Goal: Task Accomplishment & Management: Use online tool/utility

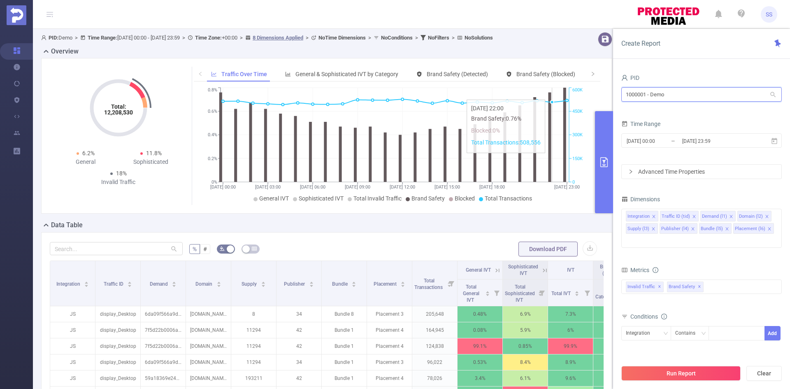
drag, startPoint x: 682, startPoint y: 98, endPoint x: 551, endPoint y: 95, distance: 130.5
click at [551, 95] on section "PID: Demo > Time Range: 2024-12-09 00:00 - 2024-12-09 23:59 > Time Zone: +00:00…" at bounding box center [411, 296] width 757 height 535
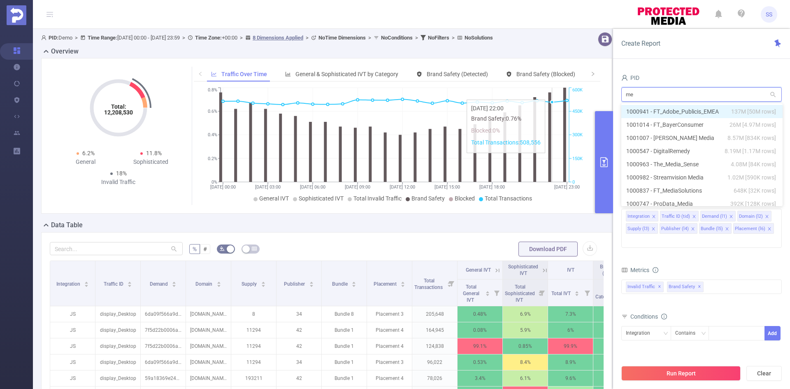
type input "med"
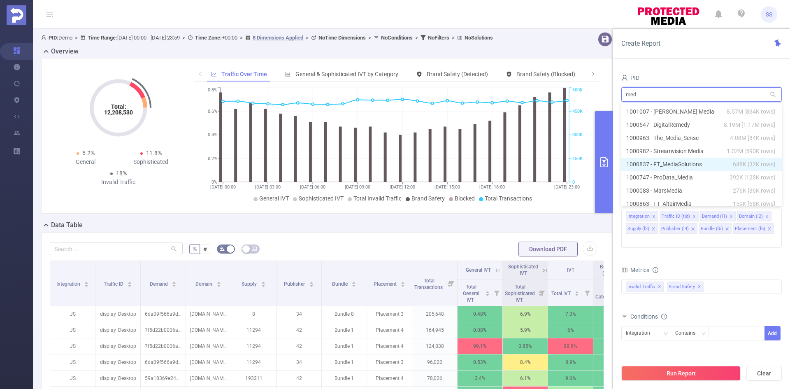
click at [683, 165] on li "1000837 - FT_MediaSolutions 648K [32K rows]" at bounding box center [701, 164] width 160 height 13
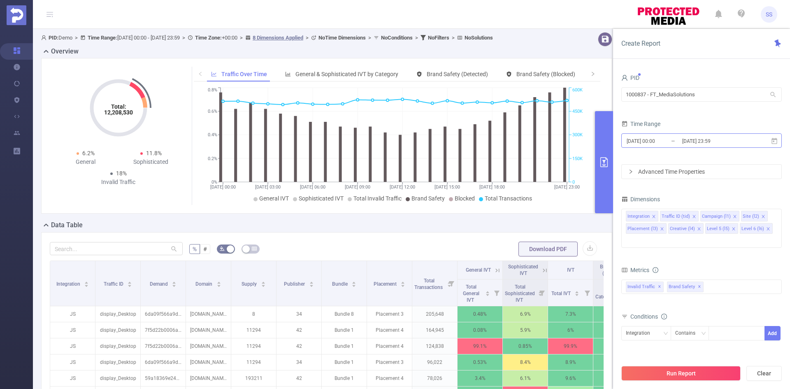
click at [681, 136] on input "2024-12-09 00:00" at bounding box center [659, 140] width 67 height 11
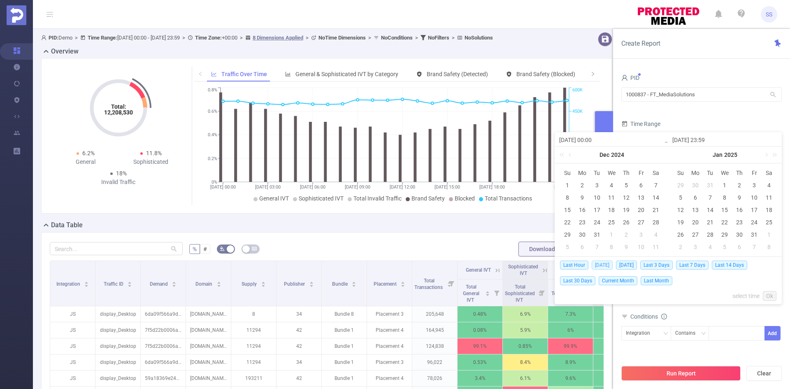
click at [602, 266] on span "Today" at bounding box center [602, 264] width 21 height 9
type input "2025-09-08 00:00"
type input "2025-09-08 23:59"
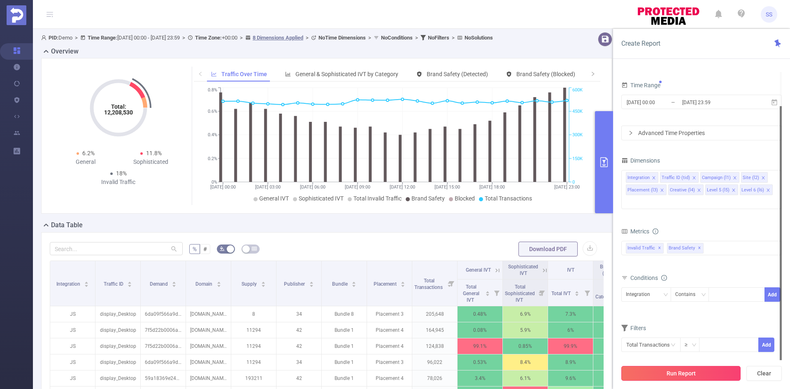
click at [674, 367] on button "Run Report" at bounding box center [680, 373] width 119 height 15
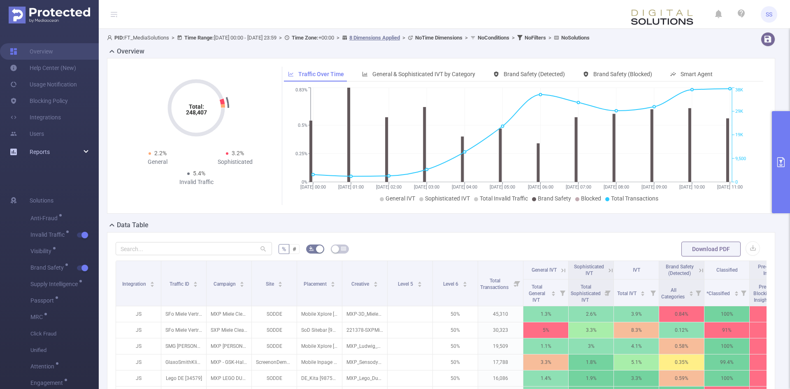
click at [61, 153] on div "Reports" at bounding box center [49, 152] width 99 height 16
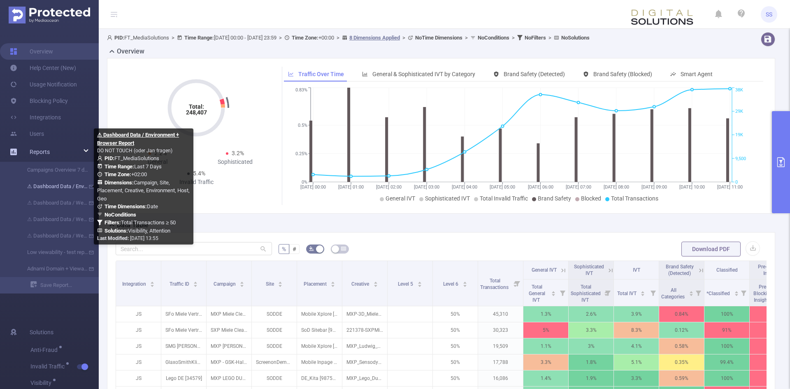
click at [56, 185] on link "⚠ Dashboard Data / Environment + Browser Report" at bounding box center [52, 186] width 72 height 16
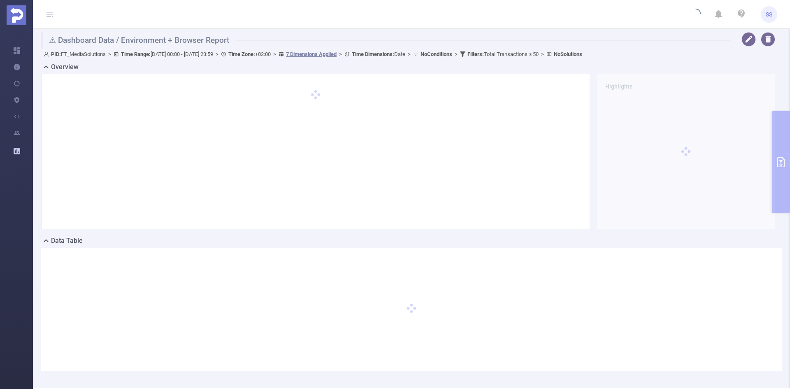
type input "[DATE] 00:00"
type input "[DATE] 23:59"
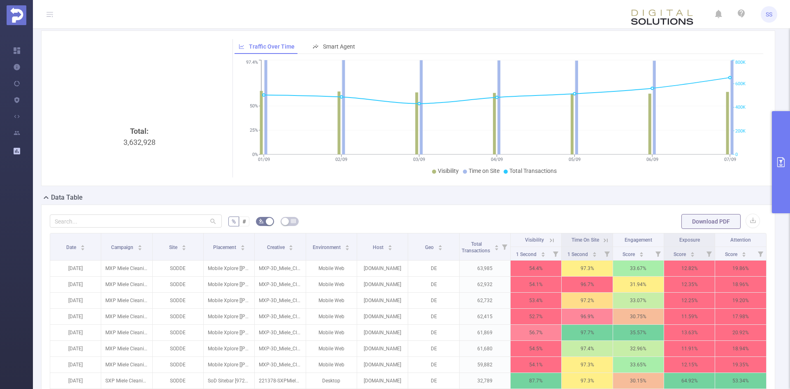
scroll to position [25, 0]
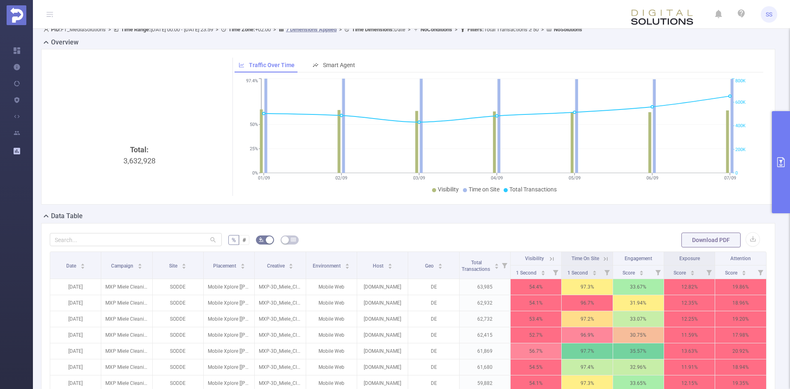
click at [189, 87] on div "Total: 3,632,928" at bounding box center [139, 127] width 179 height 138
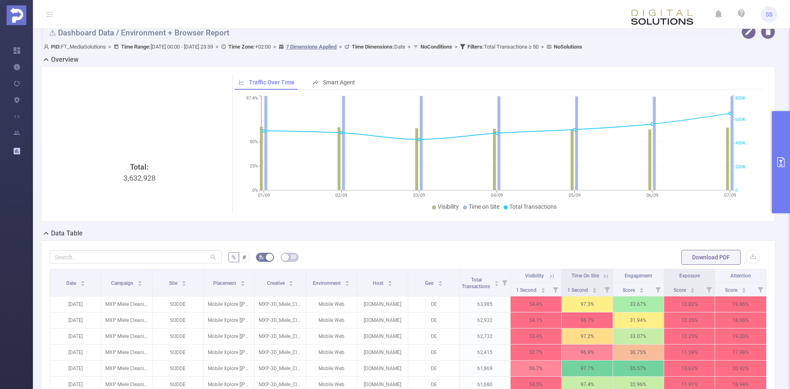
scroll to position [0, 0]
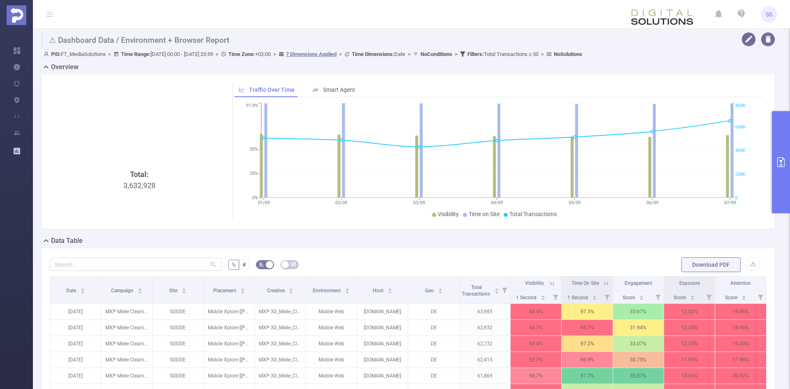
click at [782, 135] on button "primary" at bounding box center [781, 162] width 18 height 102
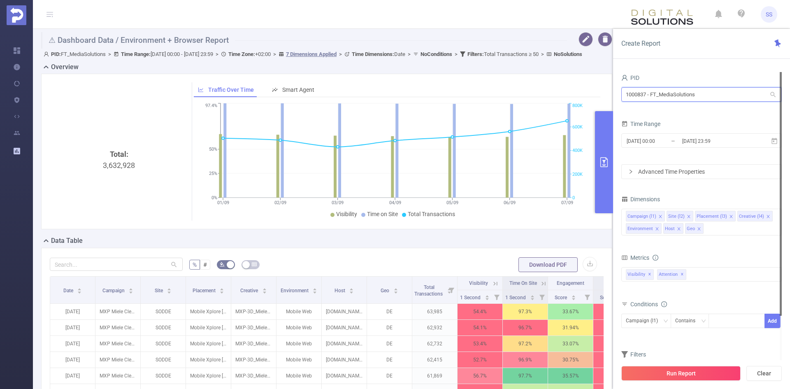
drag, startPoint x: 699, startPoint y: 95, endPoint x: 600, endPoint y: 89, distance: 98.9
click at [600, 89] on section "⚠ Dashboard Data / Environment + Browser Report PID: FT_MediaSolutions > Time R…" at bounding box center [411, 283] width 757 height 508
click at [231, 42] on h1 "⚠ Dashboard Data / Environment + Browser Report" at bounding box center [304, 40] width 526 height 16
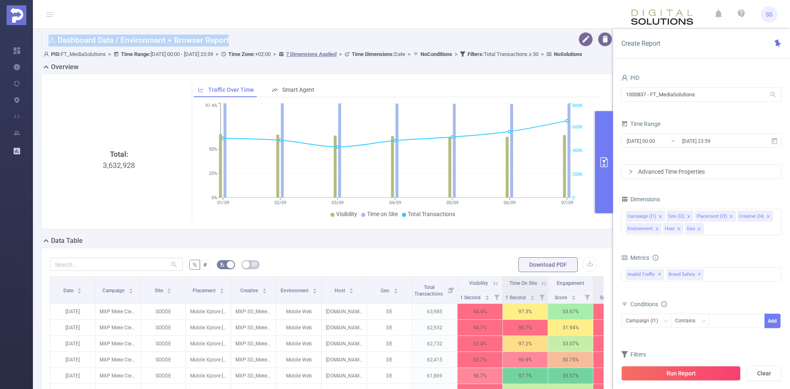
drag, startPoint x: 238, startPoint y: 39, endPoint x: 47, endPoint y: 43, distance: 190.9
click at [47, 43] on h1 "⚠ Dashboard Data / Environment + Browser Report" at bounding box center [304, 40] width 526 height 16
copy h1 "⚠ Dashboard Data / Environment + Browser Report"
drag, startPoint x: 719, startPoint y: 100, endPoint x: 616, endPoint y: 94, distance: 103.4
click at [616, 94] on div "PID 1000837 - FT_MediaSolutions 1000837 - FT_MediaSolutions Time Range 2025-09-…" at bounding box center [701, 233] width 177 height 339
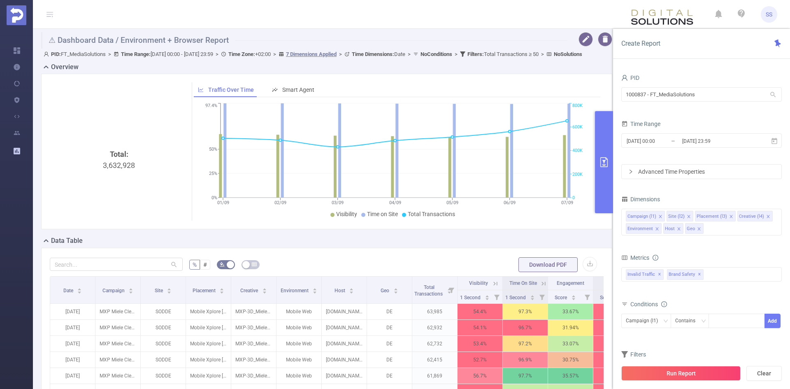
click at [598, 175] on button "primary" at bounding box center [604, 162] width 18 height 102
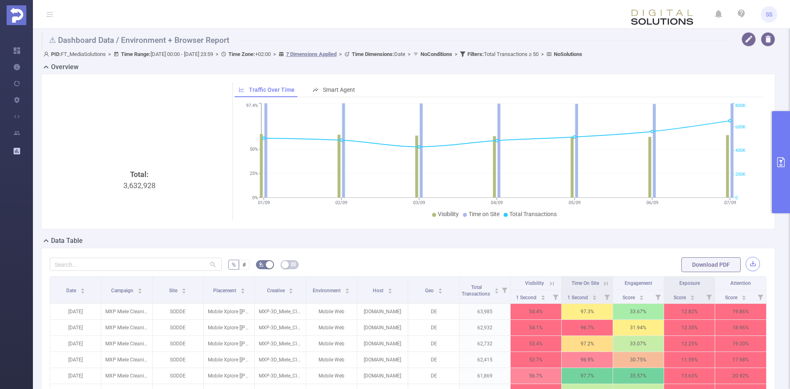
click at [746, 267] on button "button" at bounding box center [753, 264] width 14 height 14
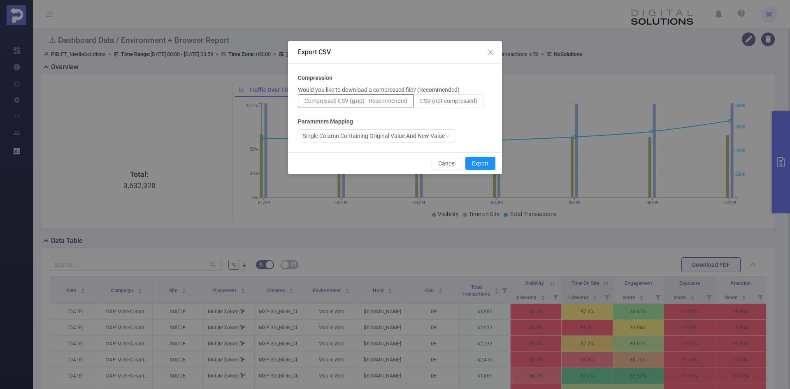
click at [444, 102] on span "CSV (not compressed)" at bounding box center [448, 101] width 57 height 7
click at [420, 103] on input "CSV (not compressed)" at bounding box center [420, 103] width 0 height 0
click at [383, 138] on div "Single Column Containing Original Value And New Value" at bounding box center [374, 136] width 142 height 12
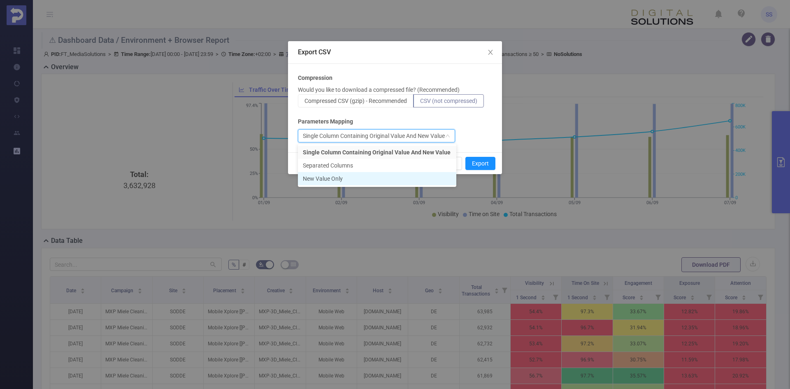
click at [383, 178] on li "New Value Only" at bounding box center [377, 178] width 158 height 13
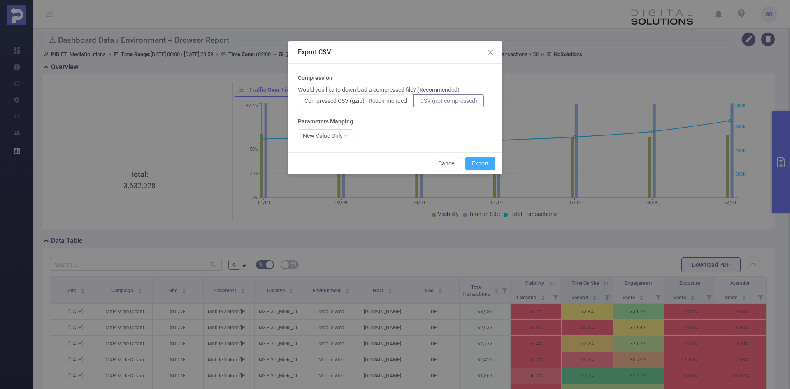
click at [474, 163] on button "Export" at bounding box center [480, 163] width 30 height 13
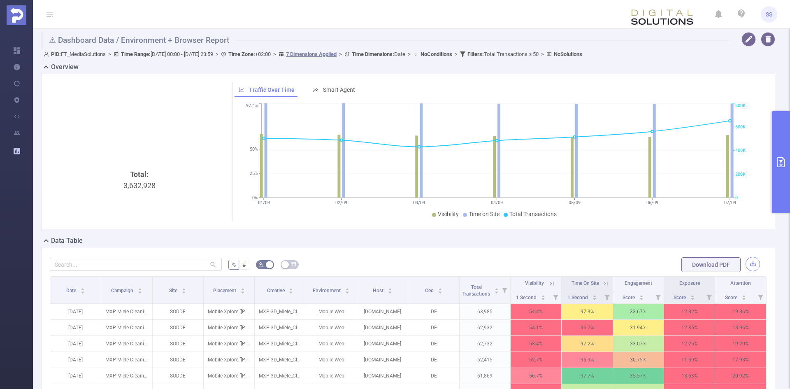
click at [747, 265] on button "button" at bounding box center [753, 264] width 14 height 14
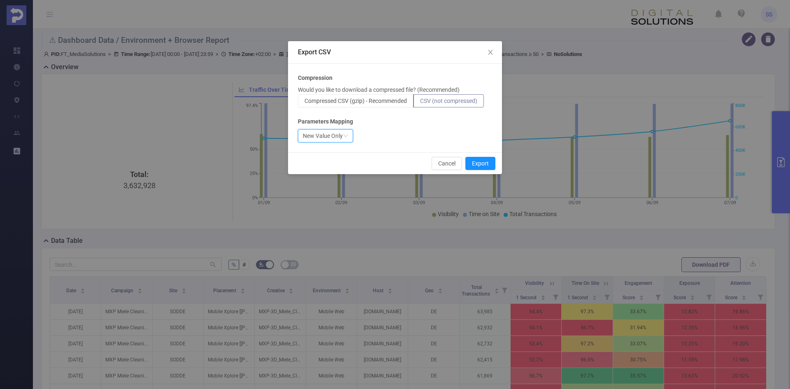
click at [340, 138] on div "New Value Only" at bounding box center [323, 136] width 40 height 12
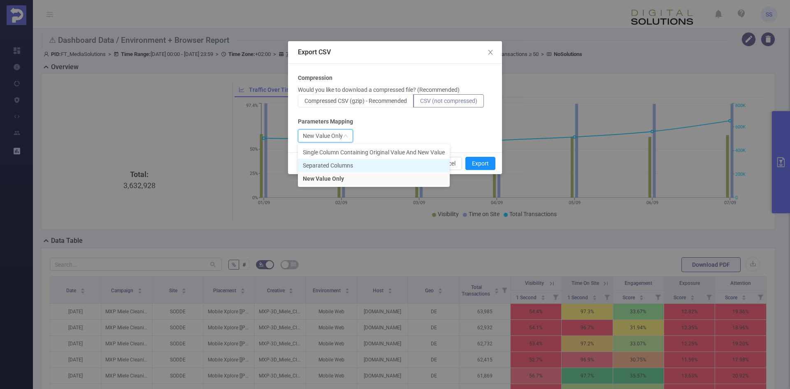
click at [351, 169] on li "Separated Columns" at bounding box center [374, 165] width 152 height 13
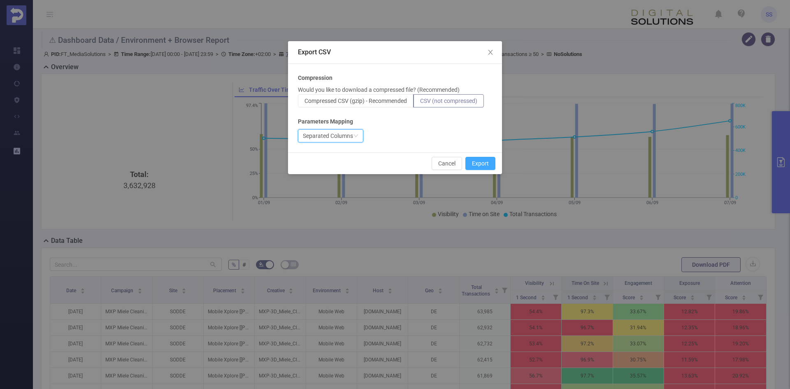
click at [475, 160] on button "Export" at bounding box center [480, 163] width 30 height 13
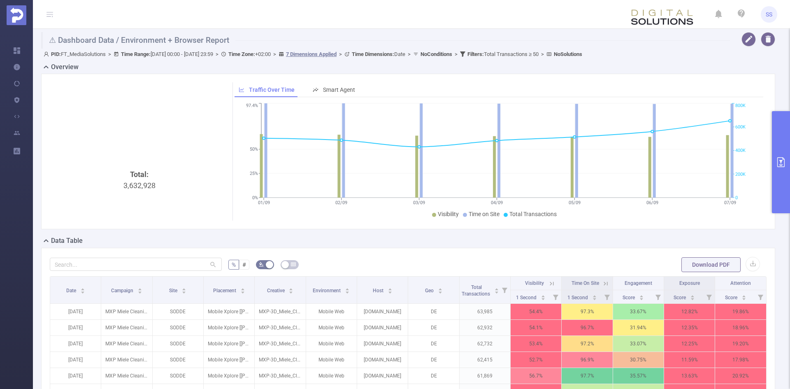
click at [428, 37] on h1 "⚠ Dashboard Data / Environment + Browser Report" at bounding box center [385, 40] width 689 height 16
click at [776, 187] on button "primary" at bounding box center [781, 162] width 18 height 102
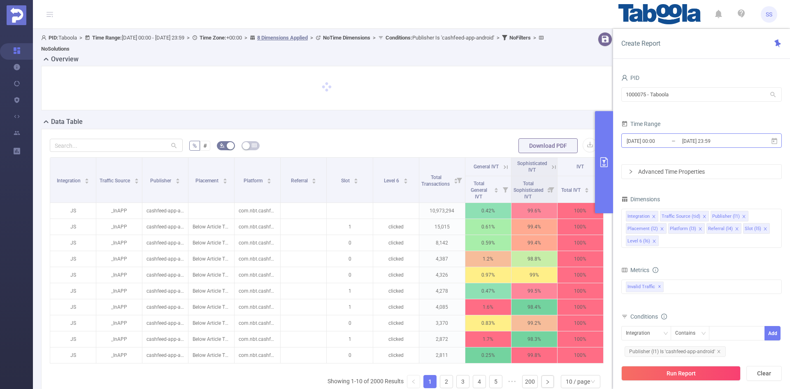
click at [708, 142] on input "2025-08-26 23:59" at bounding box center [714, 140] width 67 height 11
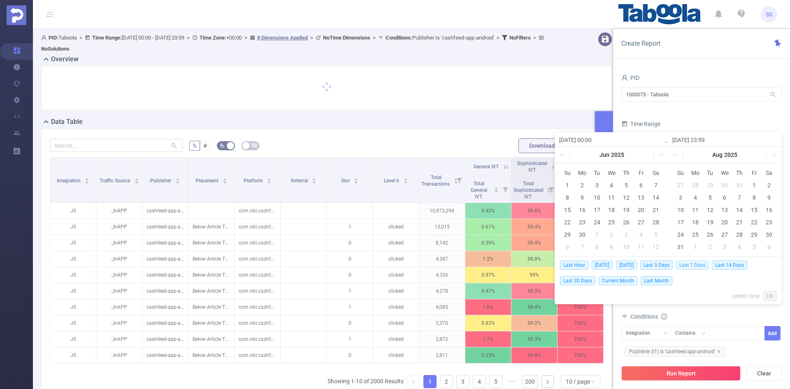
click at [703, 263] on span "Last 7 Days" at bounding box center [692, 264] width 33 height 9
type input "[DATE] 00:00"
type input "2025-09-08 23:59"
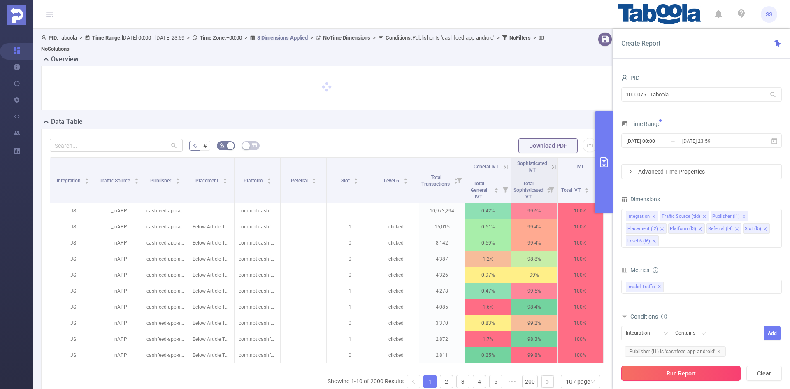
click at [693, 376] on button "Run Report" at bounding box center [680, 373] width 119 height 15
